Goal: Obtain resource: Obtain resource

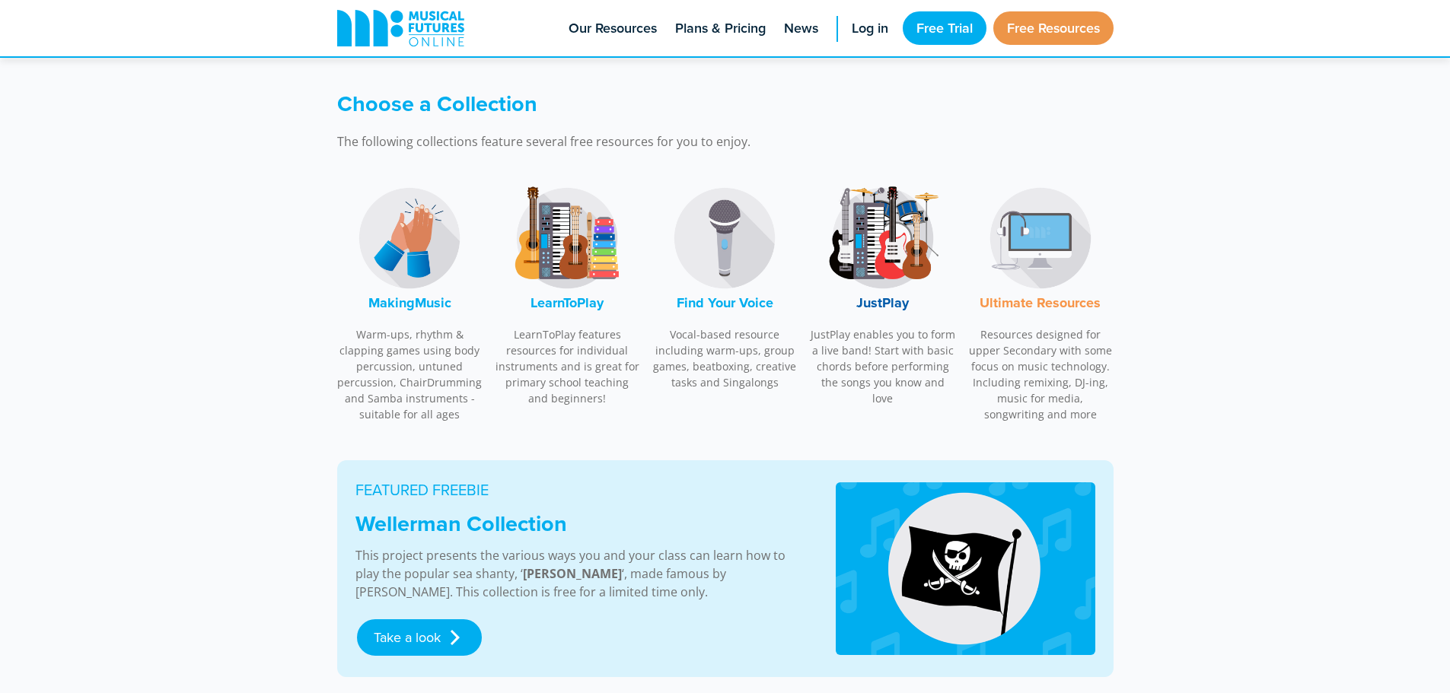
scroll to position [457, 0]
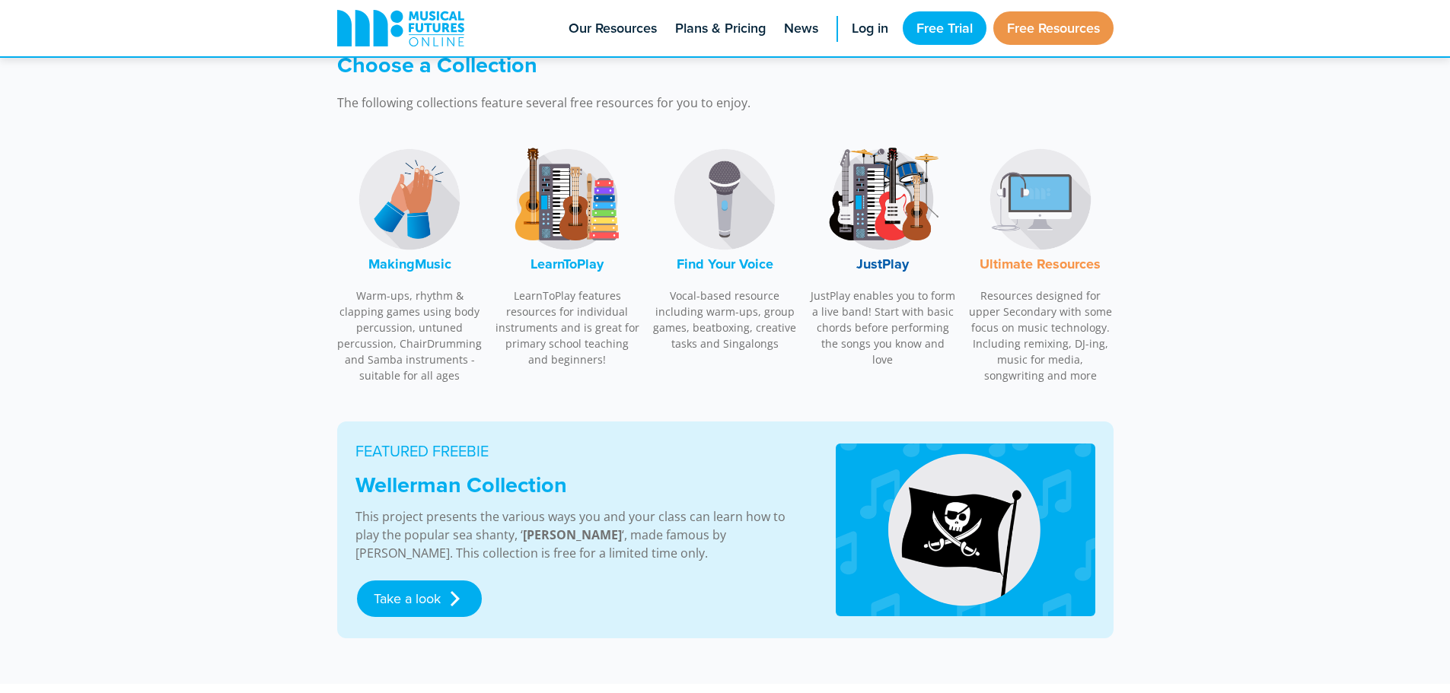
click at [878, 166] on img at bounding box center [883, 199] width 114 height 114
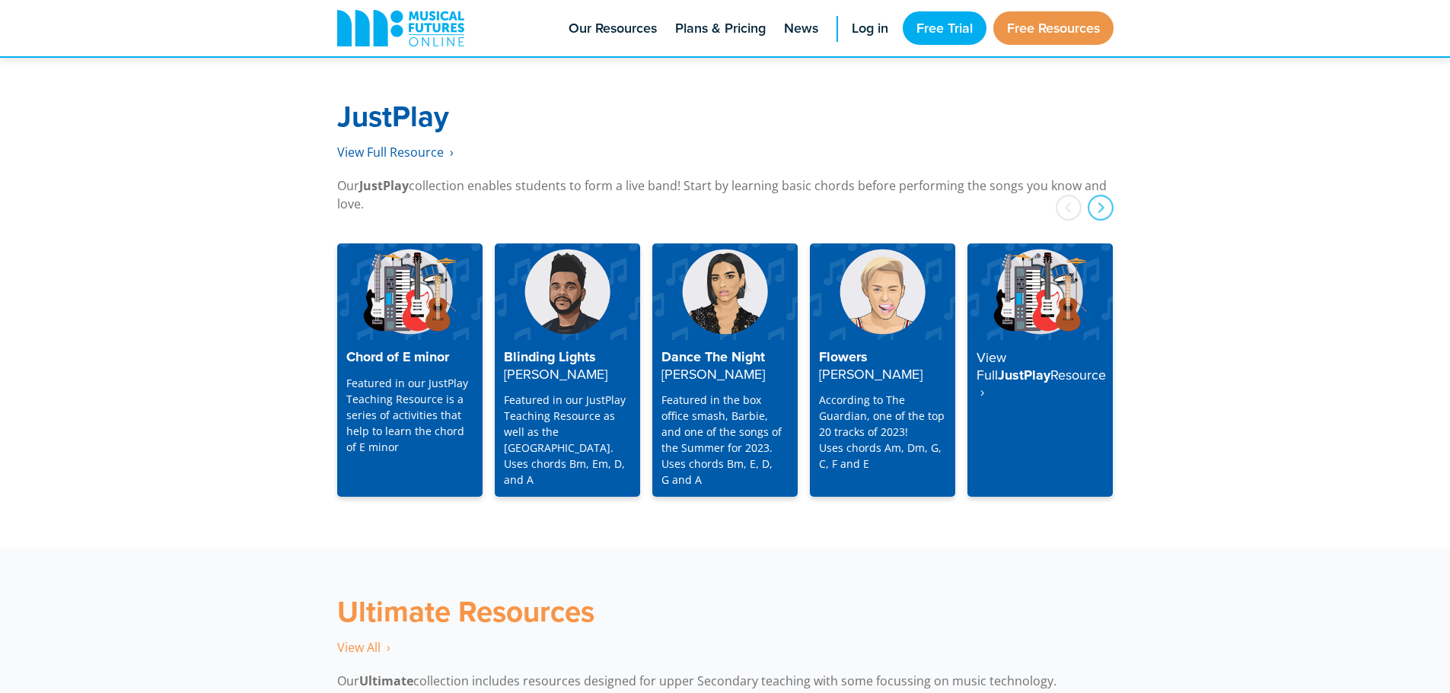
scroll to position [3909, 0]
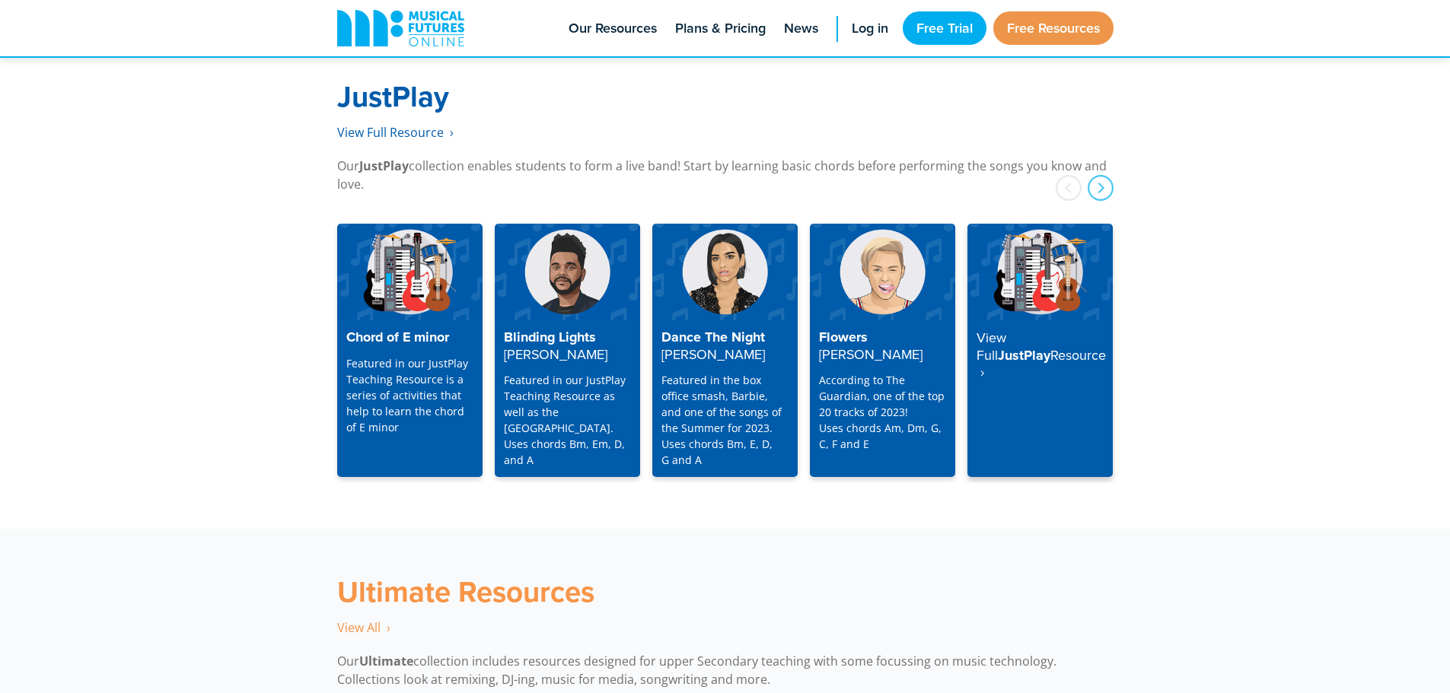
click at [1009, 346] on strong "Resource ‎ ›" at bounding box center [1041, 364] width 129 height 37
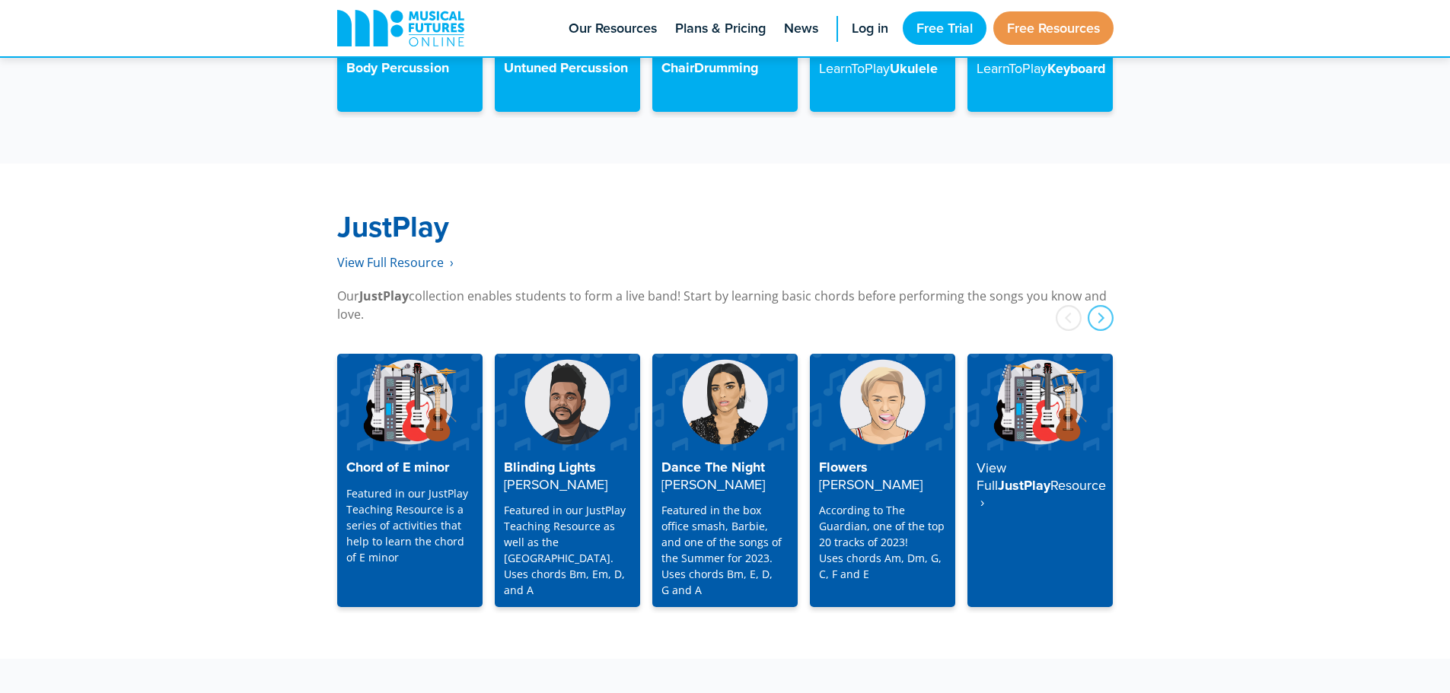
scroll to position [3769, 0]
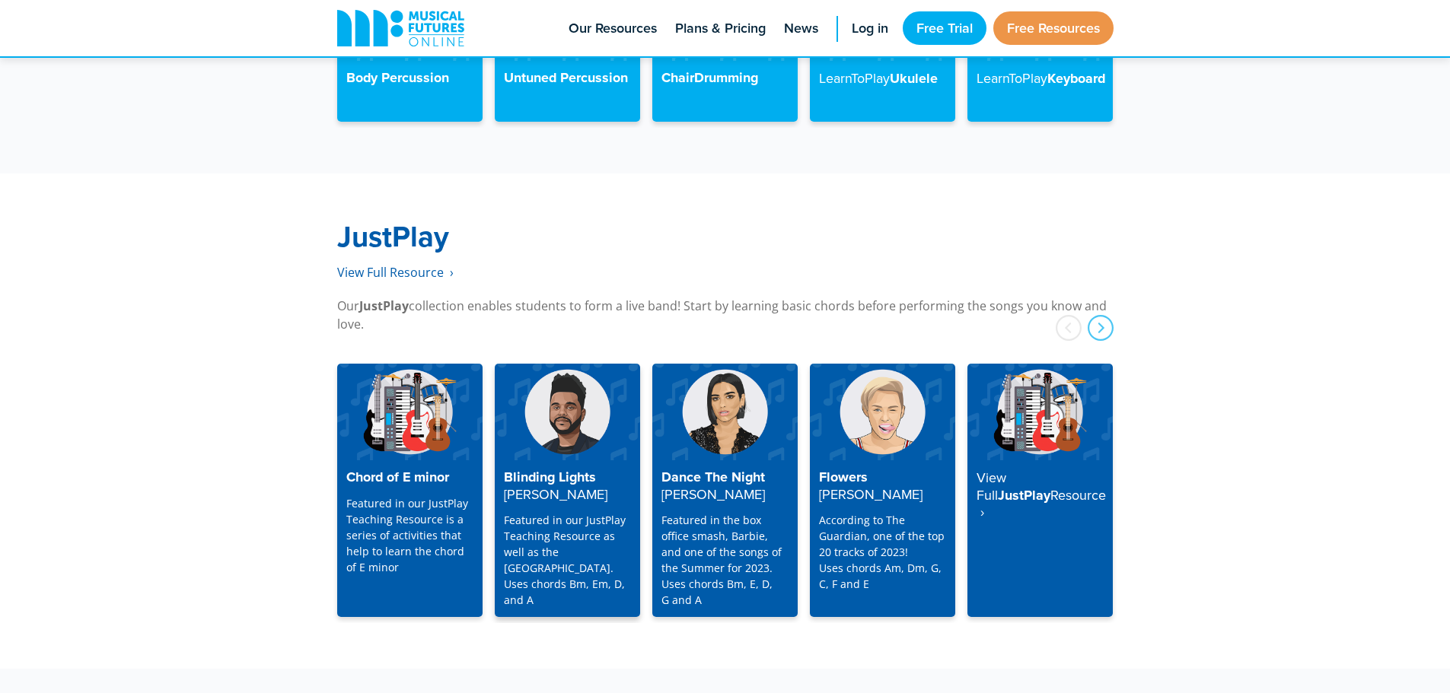
click at [559, 485] on strong "[PERSON_NAME]" at bounding box center [556, 494] width 104 height 19
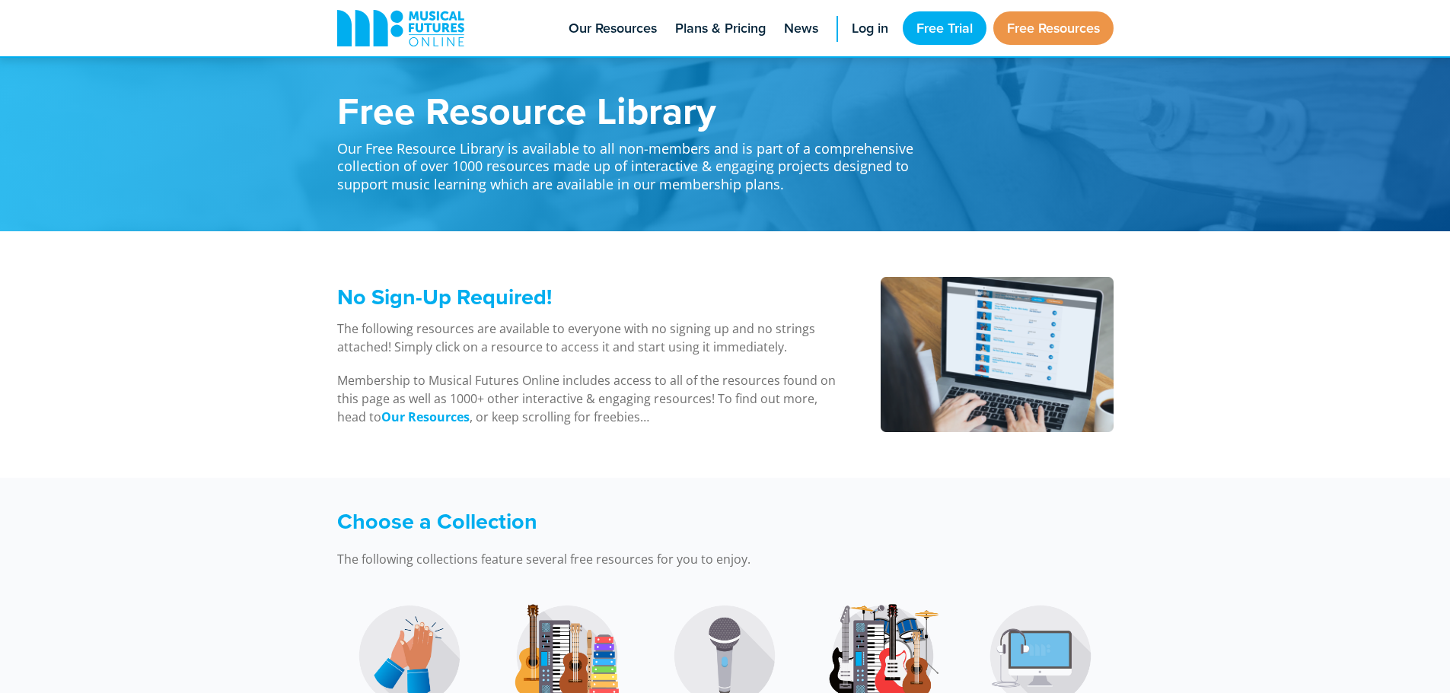
scroll to position [3769, 0]
